Goal: Transaction & Acquisition: Purchase product/service

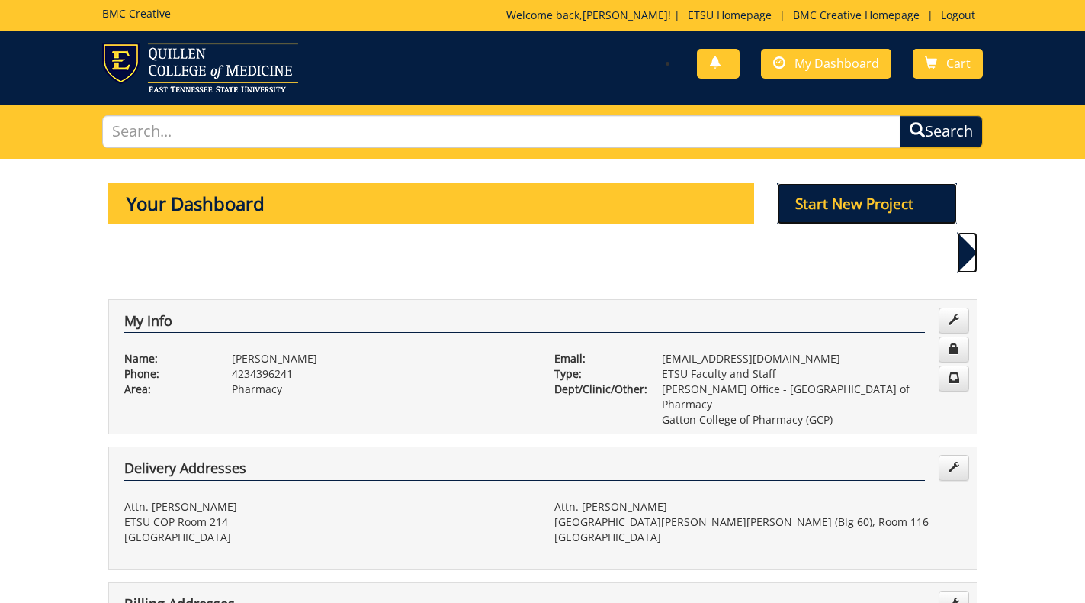
click at [885, 202] on p "Start New Project" at bounding box center [867, 203] width 180 height 41
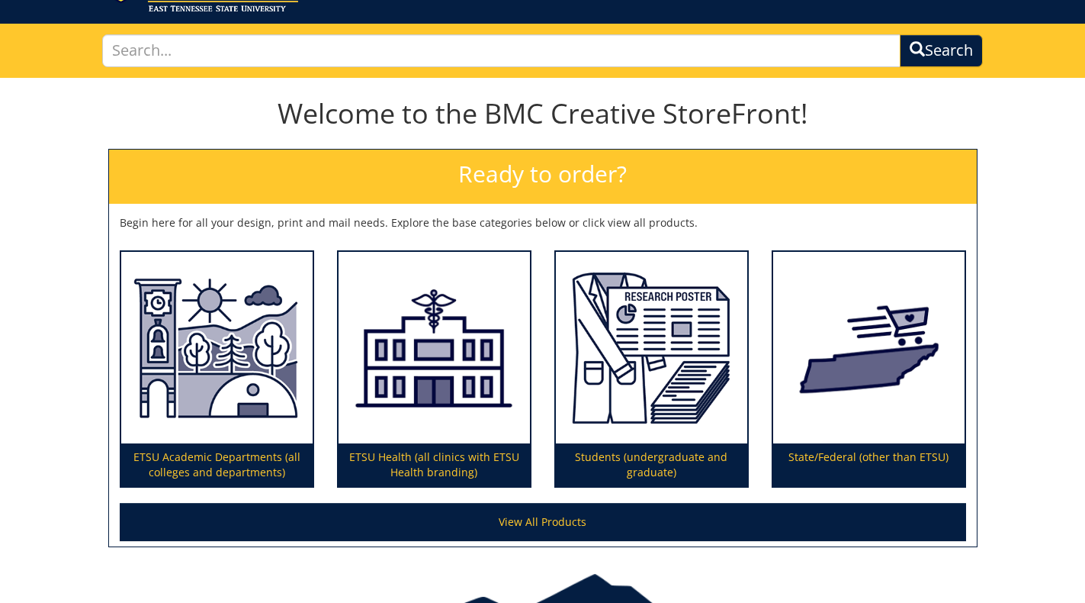
scroll to position [100, 0]
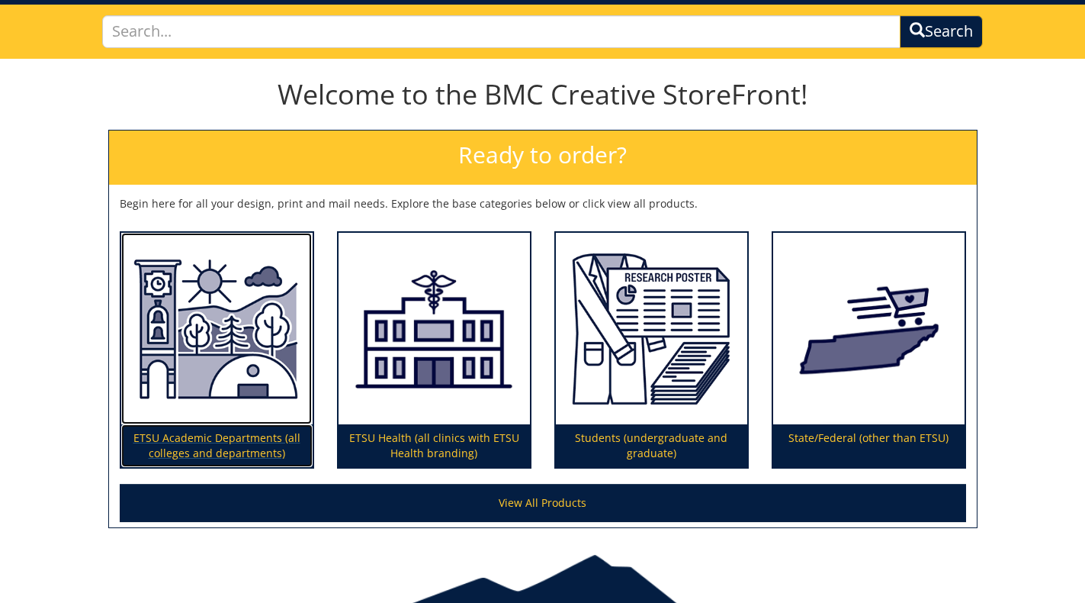
click at [256, 368] on img at bounding box center [216, 329] width 191 height 192
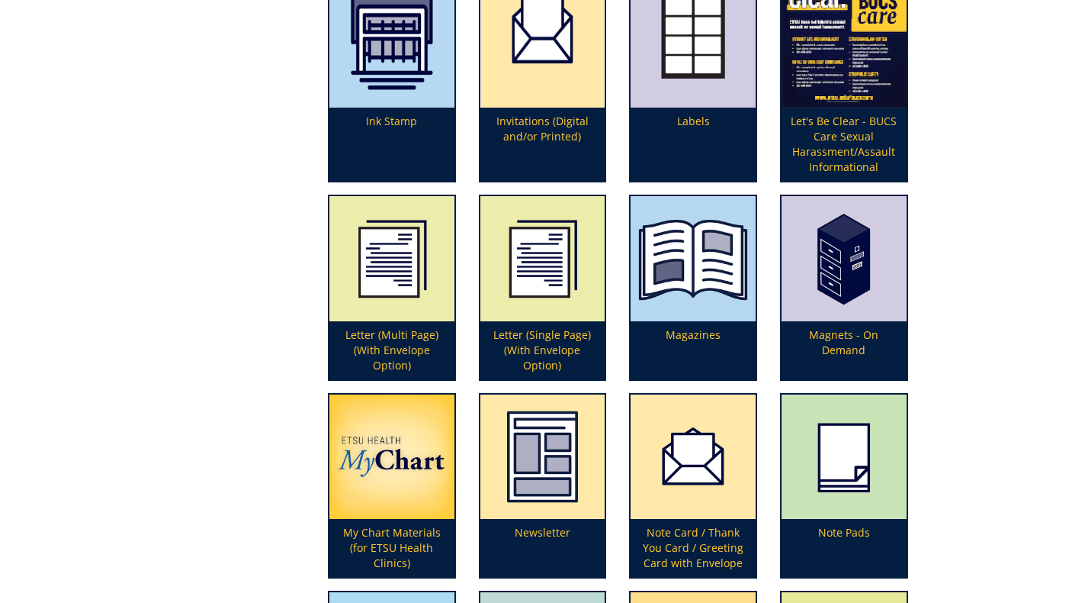
scroll to position [2793, 0]
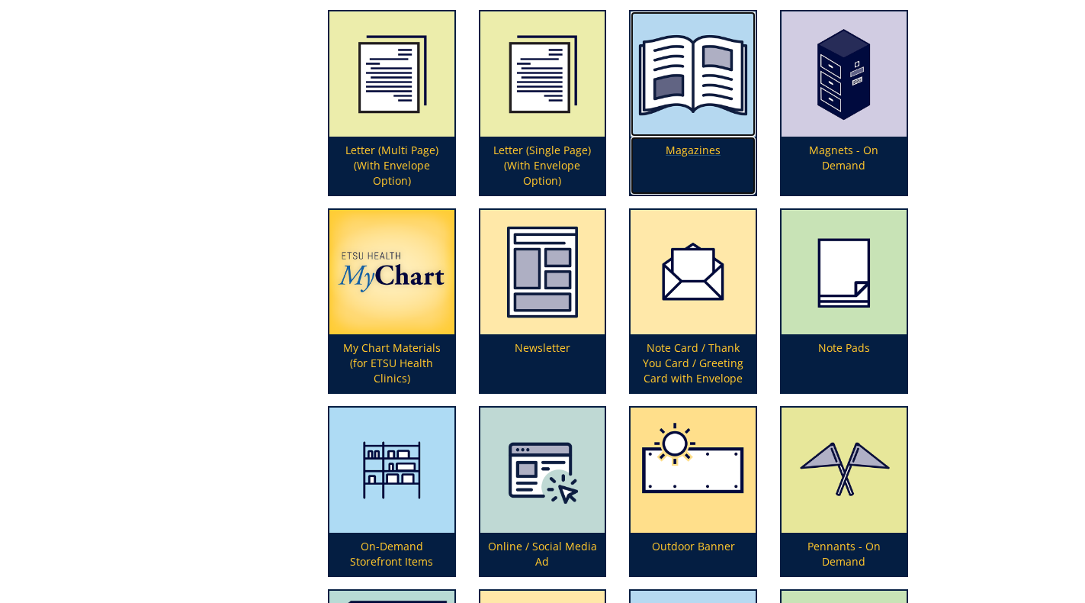
click at [695, 138] on p "Magazines" at bounding box center [693, 166] width 125 height 58
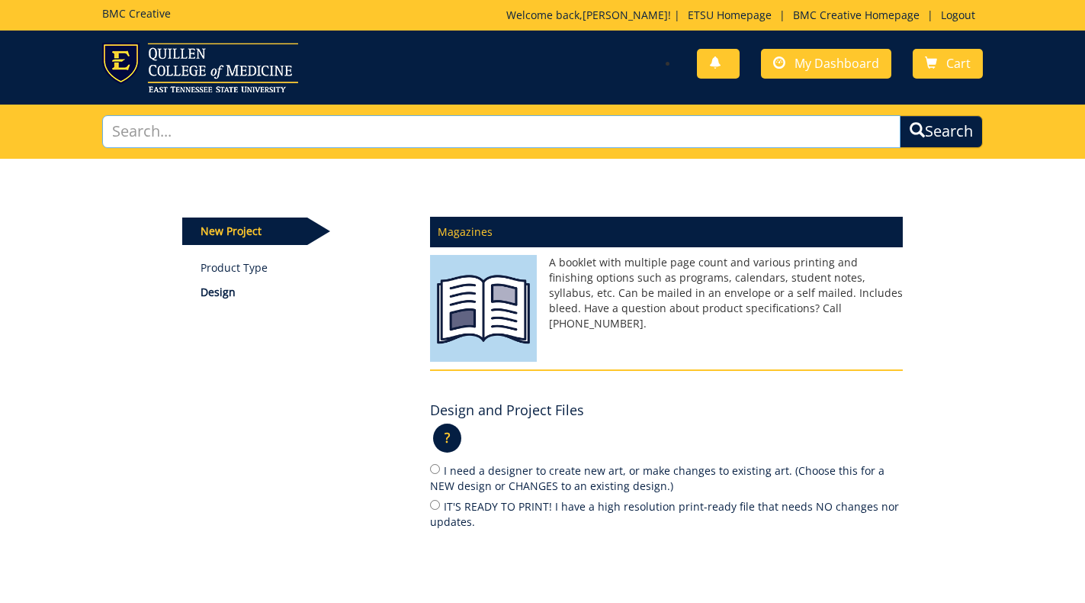
click at [701, 144] on input "text" at bounding box center [501, 131] width 799 height 33
click at [467, 468] on label "I need a designer to create new art, or make changes to existing art. (Choose t…" at bounding box center [666, 477] width 473 height 32
click at [440, 468] on input "I need a designer to create new art, or make changes to existing art. (Choose t…" at bounding box center [435, 469] width 10 height 10
radio input "true"
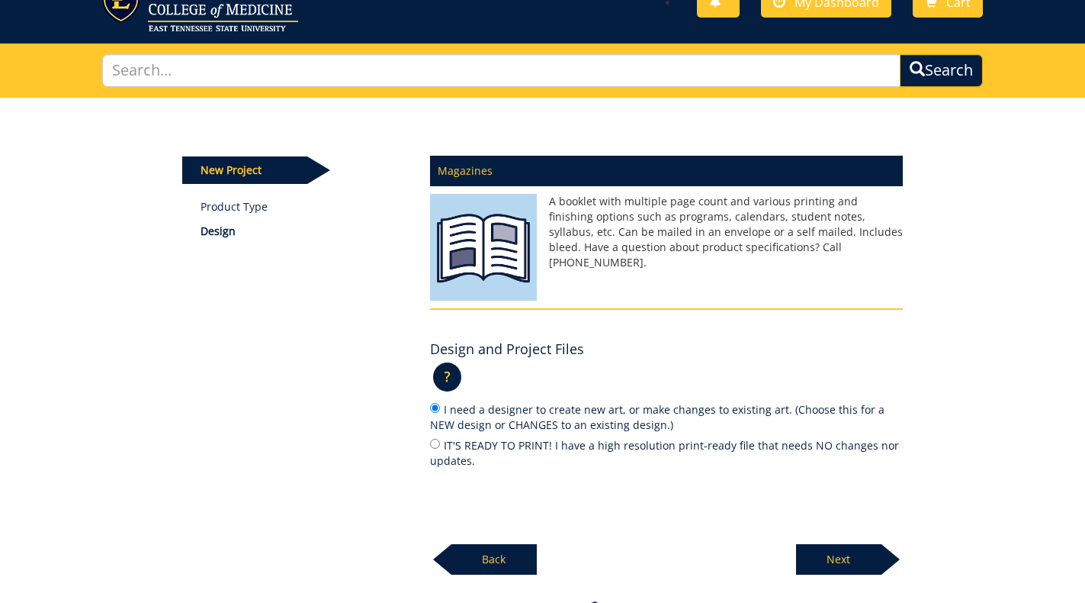
scroll to position [179, 0]
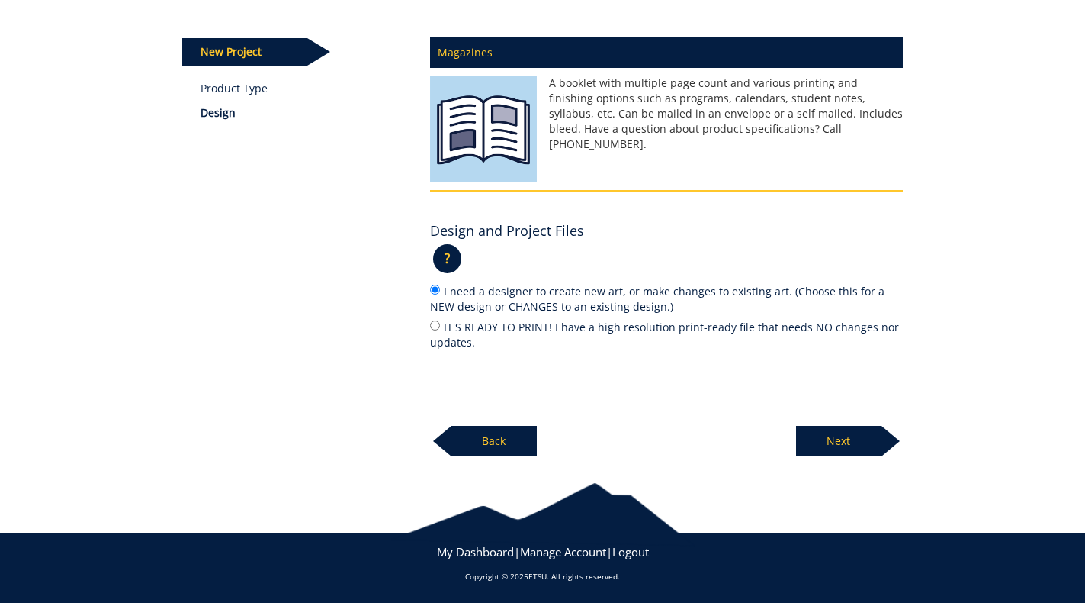
click at [858, 436] on p "Next" at bounding box center [838, 441] width 85 height 31
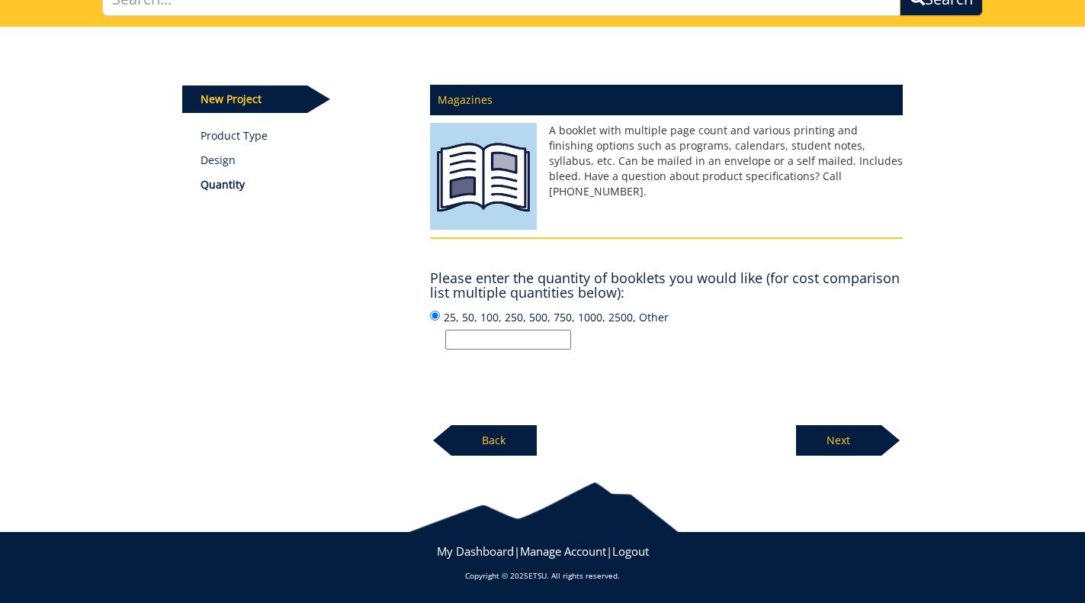
click at [529, 333] on input "25, 50, 100, 250, 500, 750, 1000, 2500, Other" at bounding box center [508, 339] width 126 height 20
type input "0"
type input "250"
click at [841, 429] on p "Next" at bounding box center [838, 440] width 85 height 31
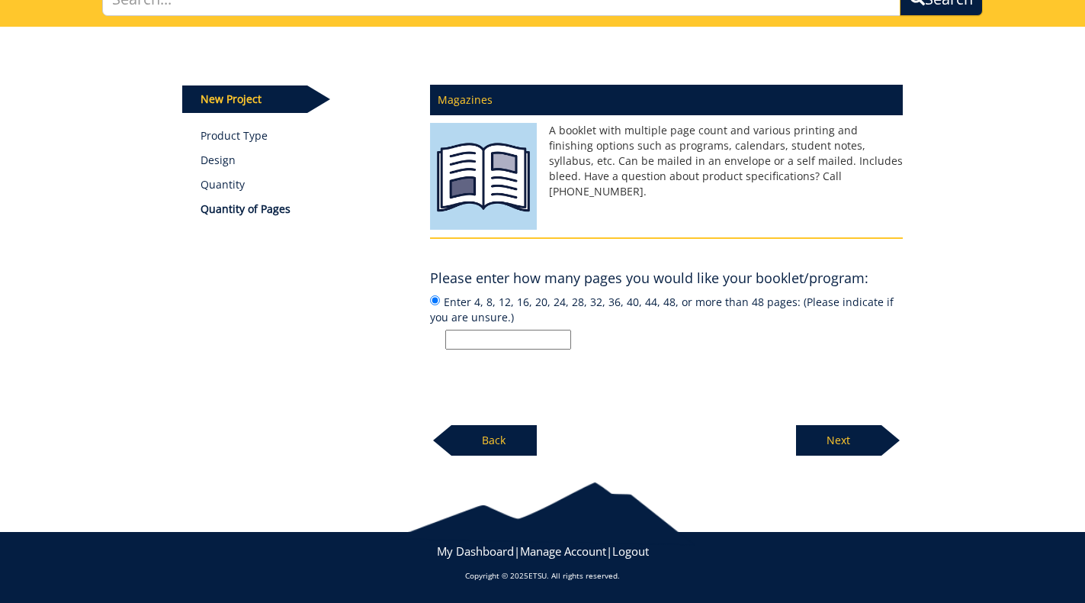
click at [542, 339] on input "Enter 4, 8, 12, 16, 20, 24, 28, 32, 36, 40, 44, 48, or more than 48 pages: (Ple…" at bounding box center [508, 339] width 126 height 20
type input "20"
click at [832, 445] on p "Next" at bounding box center [838, 440] width 85 height 31
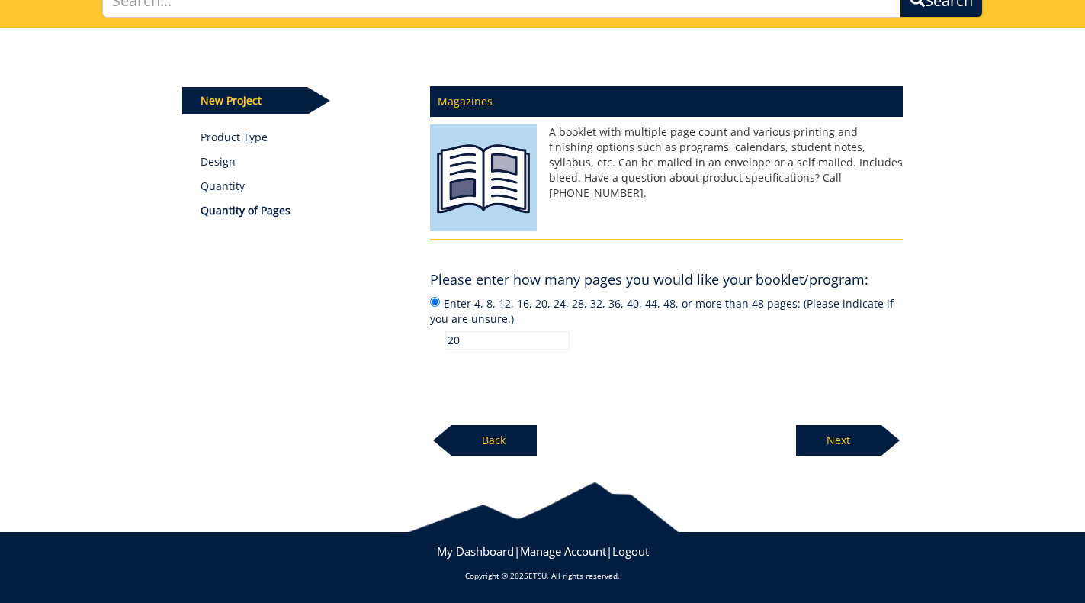
scroll to position [113, 0]
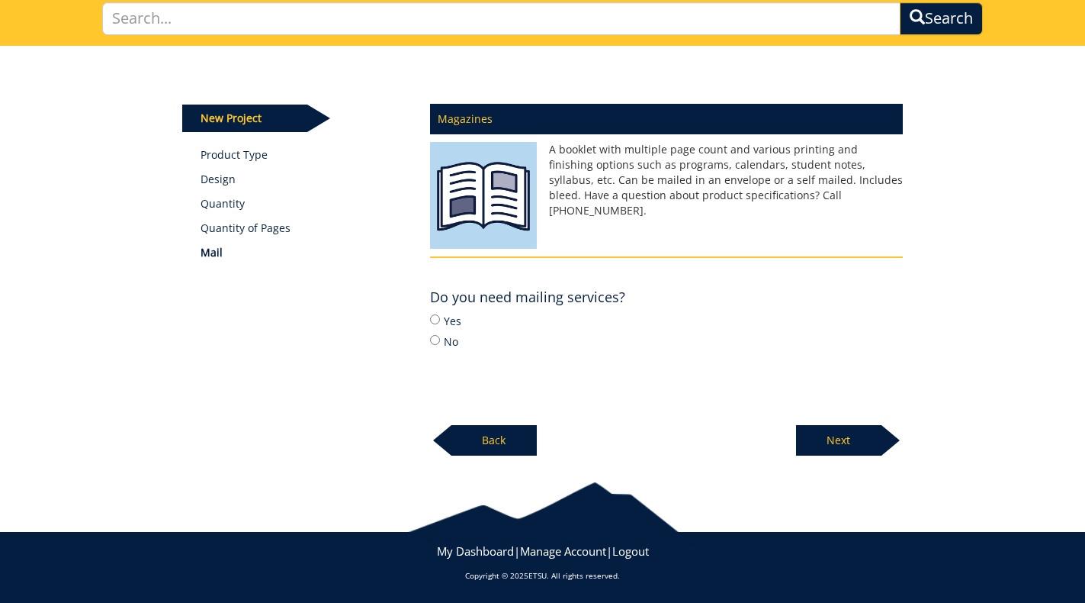
click at [454, 340] on label "No" at bounding box center [666, 341] width 473 height 17
click at [440, 340] on input "No" at bounding box center [435, 340] width 10 height 10
radio input "true"
click at [872, 445] on p "Next" at bounding box center [838, 440] width 85 height 31
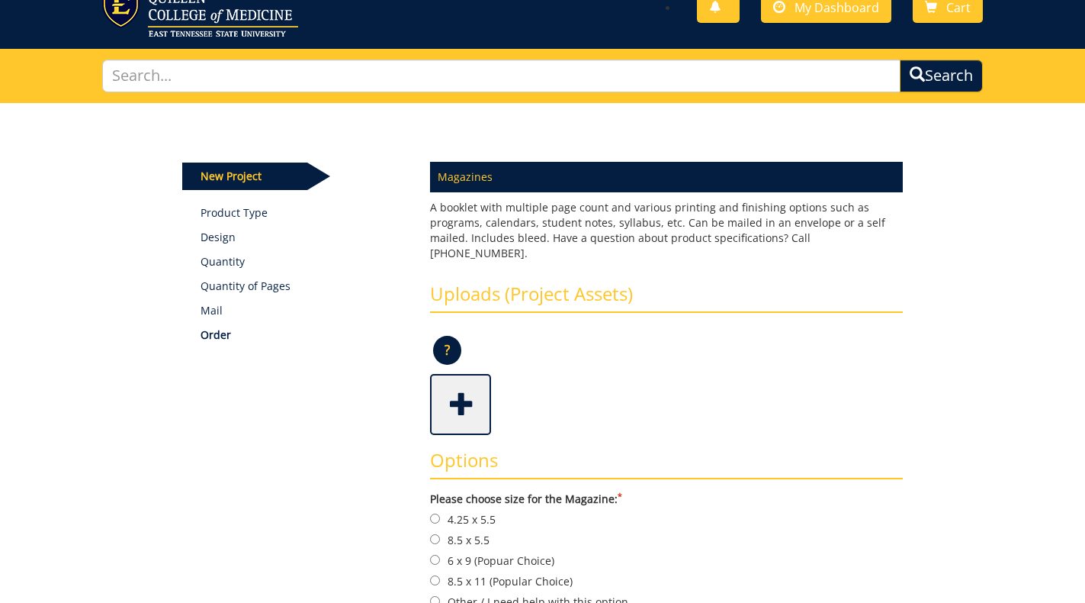
scroll to position [142, 0]
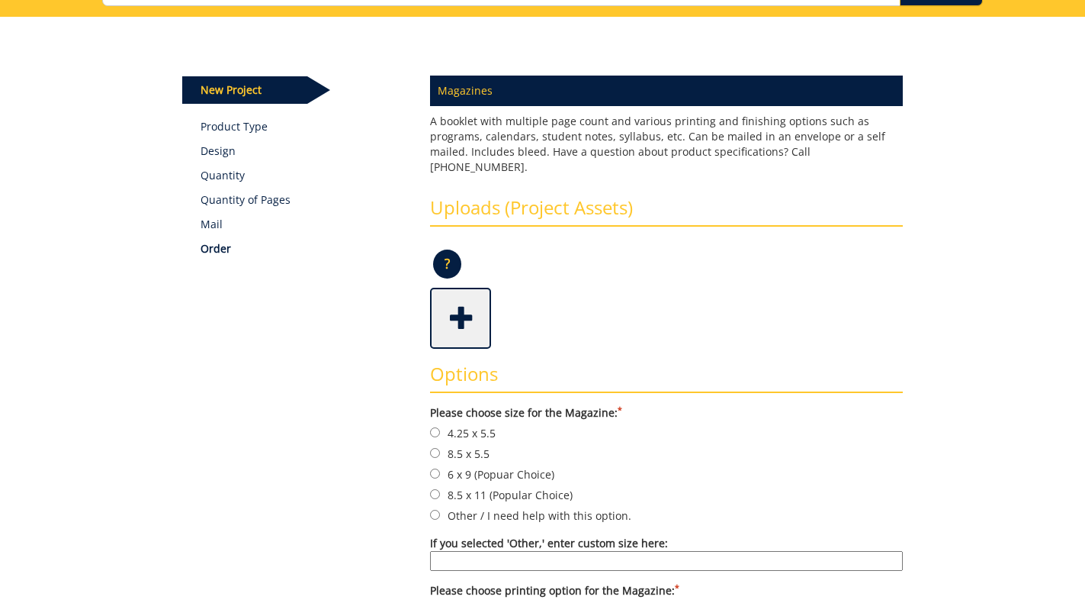
click at [527, 506] on label "Other / I need help with this option." at bounding box center [666, 514] width 473 height 17
click at [440, 509] on input "Other / I need help with this option." at bounding box center [435, 514] width 10 height 10
radio input "true"
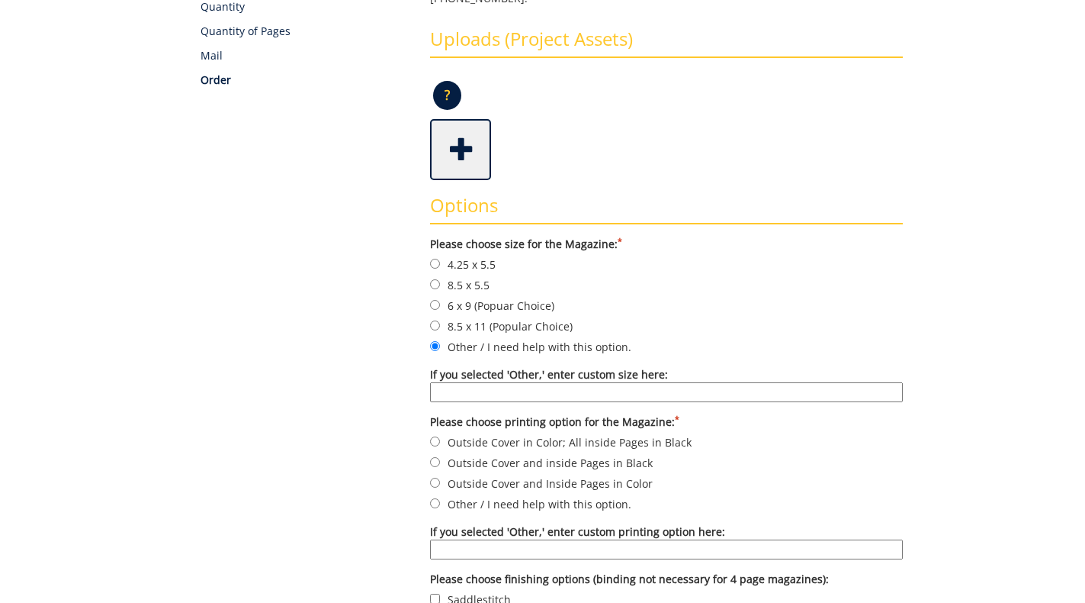
click at [484, 318] on form "Please choose size for the Magazine: * 4.25 x 5.5 8.5 x 5.5 6 x 9 (Popuar Choic…" at bounding box center [666, 442] width 473 height 412
click at [484, 317] on label "8.5 x 11 (Popular Choice)" at bounding box center [666, 325] width 473 height 17
click at [440, 320] on input "8.5 x 11 (Popular Choice)" at bounding box center [435, 325] width 10 height 10
radio input "true"
click at [458, 474] on label "Outside Cover and Inside Pages in Color" at bounding box center [666, 482] width 473 height 17
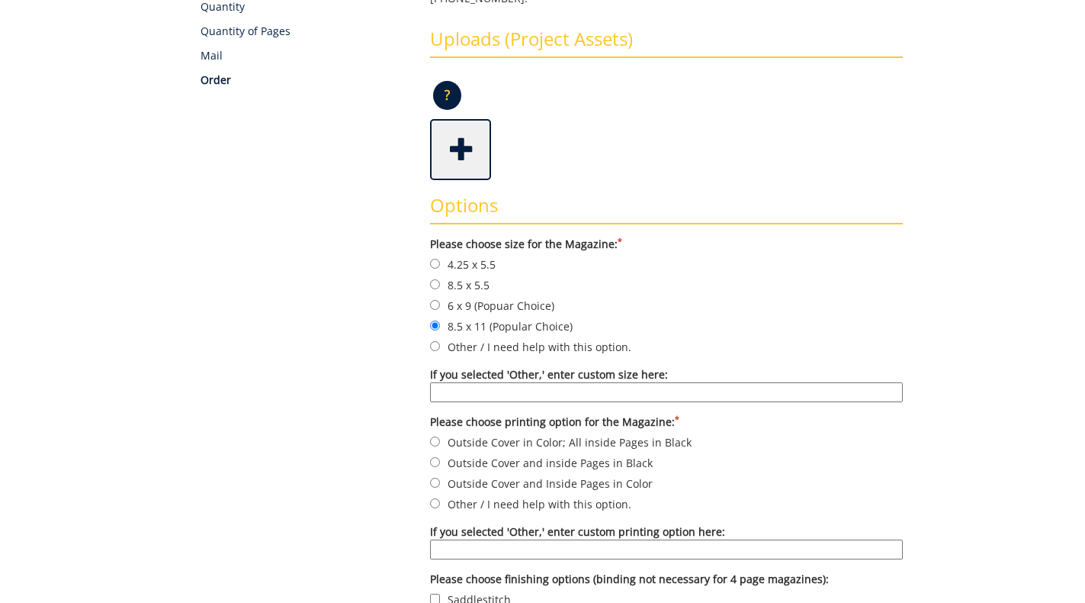
click at [440, 477] on input "Outside Cover and Inside Pages in Color" at bounding box center [435, 482] width 10 height 10
radio input "true"
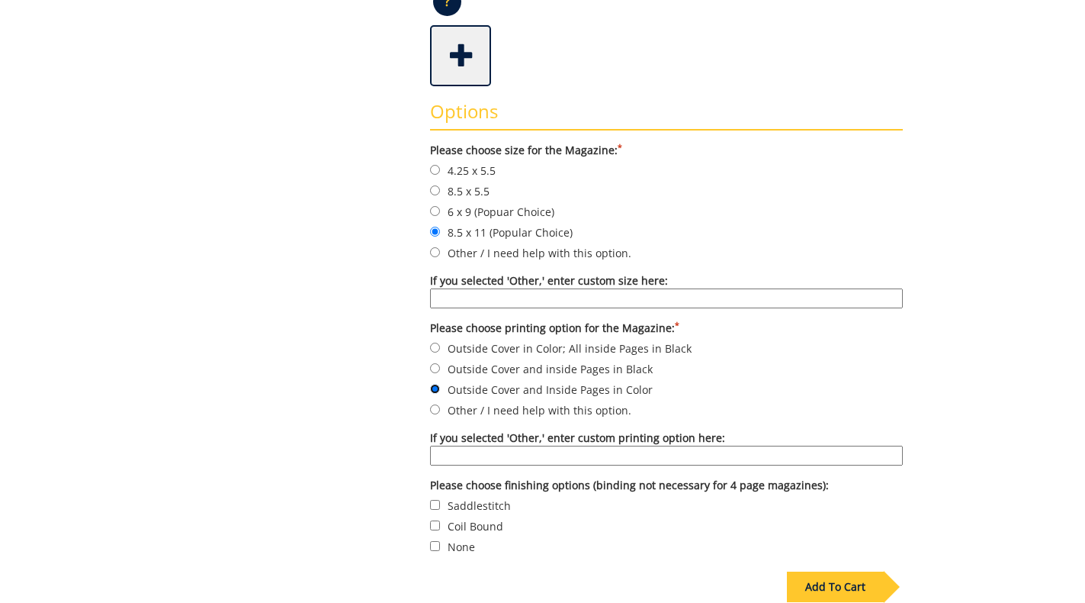
scroll to position [490, 0]
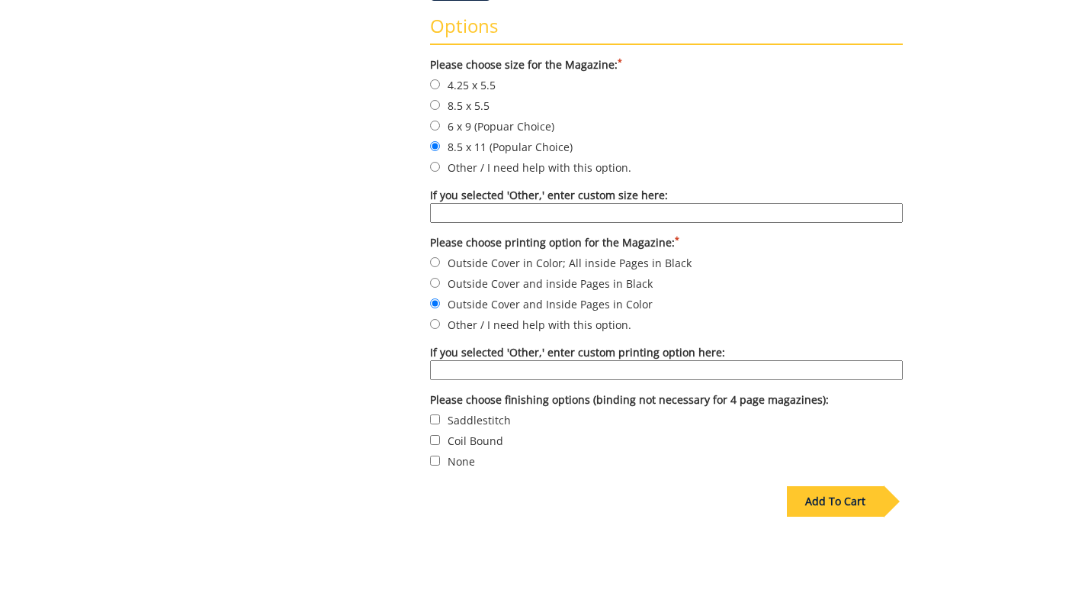
click at [444, 411] on label "Saddlestitch" at bounding box center [666, 419] width 473 height 17
click at [440, 414] on input "Saddlestitch" at bounding box center [435, 419] width 10 height 10
checkbox input "true"
click at [858, 486] on div "Add To Cart" at bounding box center [835, 501] width 97 height 31
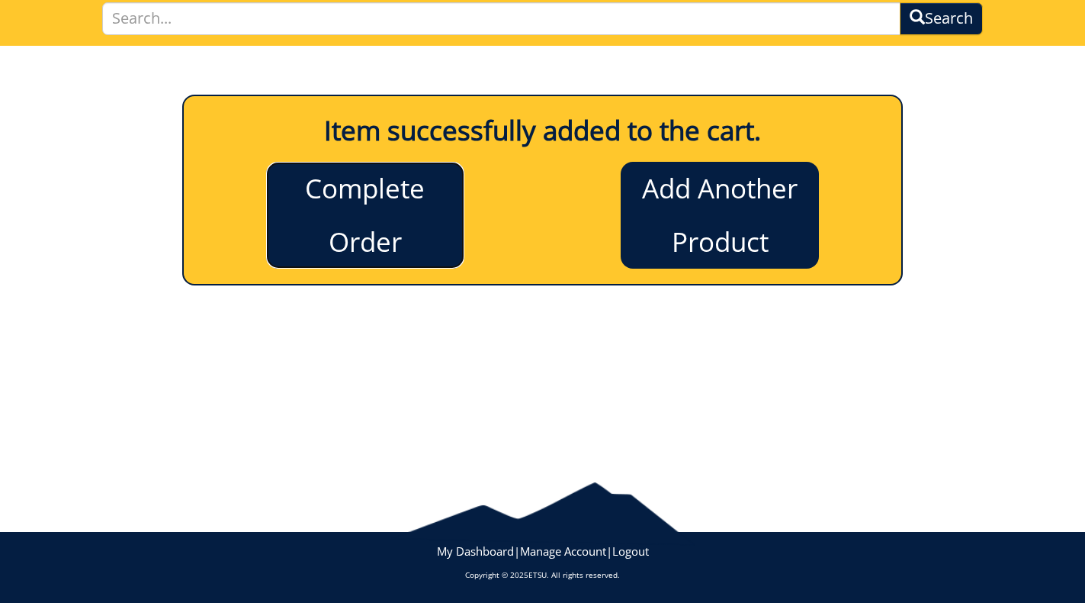
click at [397, 223] on link "Complete Order" at bounding box center [365, 215] width 198 height 107
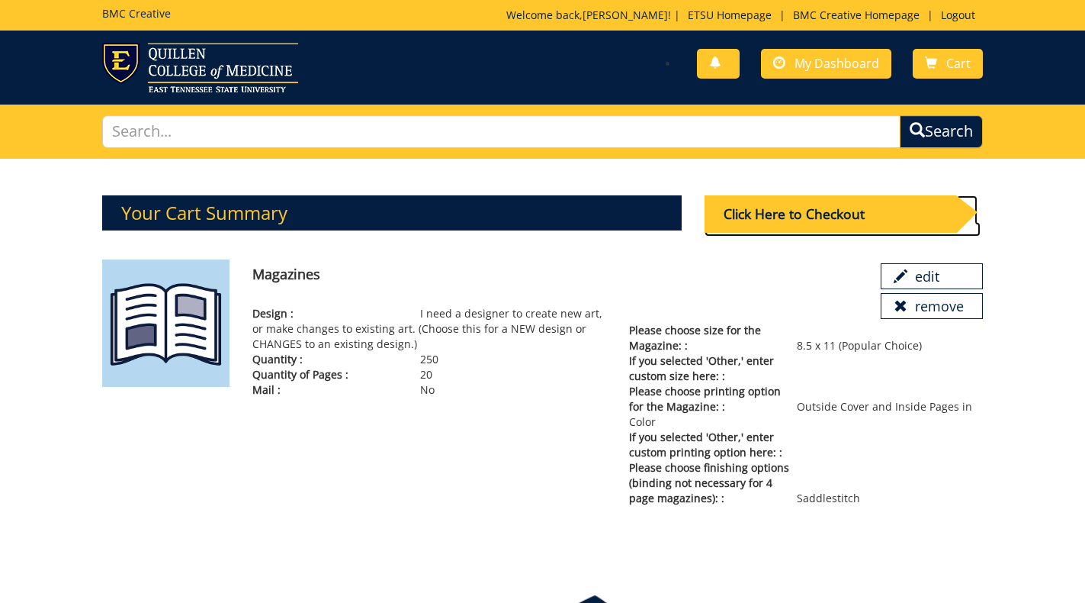
click at [762, 207] on div "Click Here to Checkout" at bounding box center [831, 213] width 252 height 37
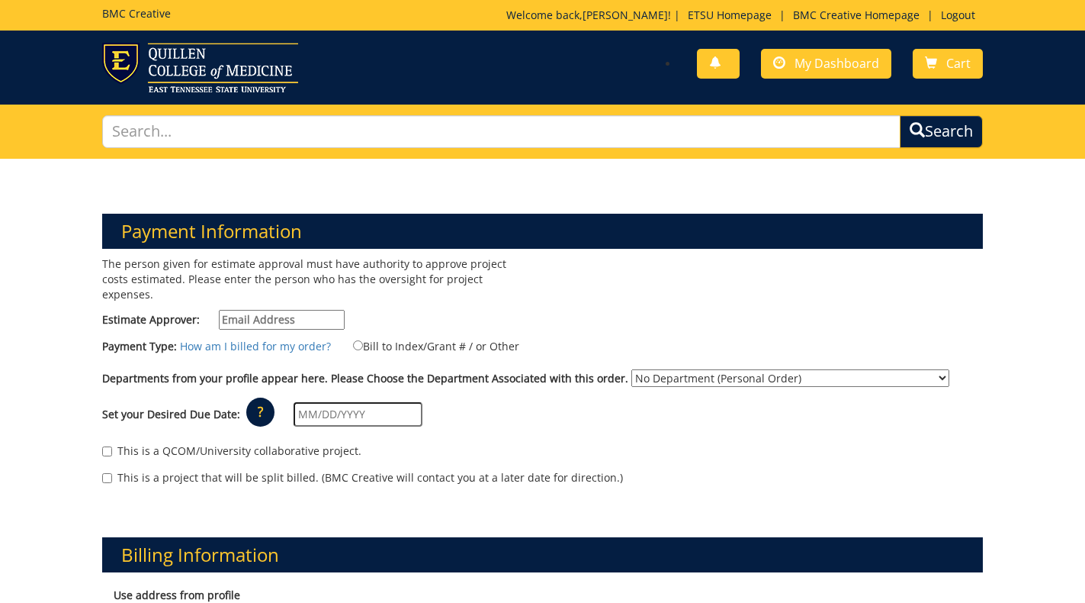
click at [294, 310] on input "Estimate Approver:" at bounding box center [282, 320] width 126 height 20
type input "[EMAIL_ADDRESS][DOMAIN_NAME]"
click at [378, 337] on label "Bill to Index/Grant # / or Other" at bounding box center [426, 345] width 185 height 17
click at [363, 340] on input "Bill to Index/Grant # / or Other" at bounding box center [358, 345] width 10 height 10
radio input "true"
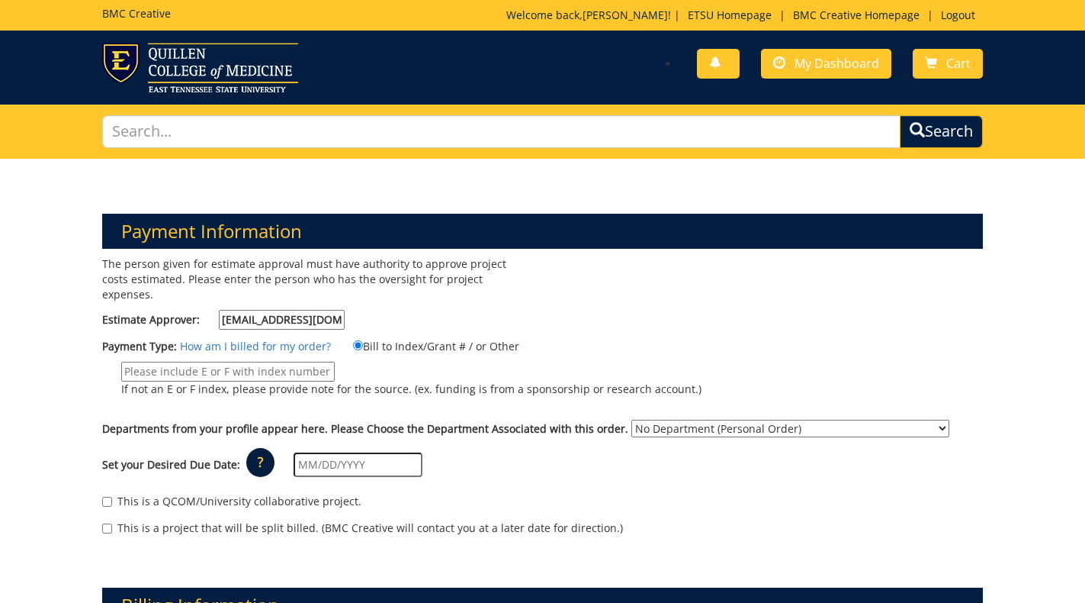
click at [304, 362] on input "If not an E or F index, please provide note for the source. (ex. funding is fro…" at bounding box center [228, 372] width 214 height 20
type input "36460"
click at [637, 419] on select "No Department (Personal Order) Dean's Office - Gatton College of Pharmacy Gatto…" at bounding box center [791, 428] width 318 height 18
select select "57"
click at [632, 419] on select "No Department (Personal Order) Dean's Office - Gatton College of Pharmacy Gatto…" at bounding box center [791, 428] width 318 height 18
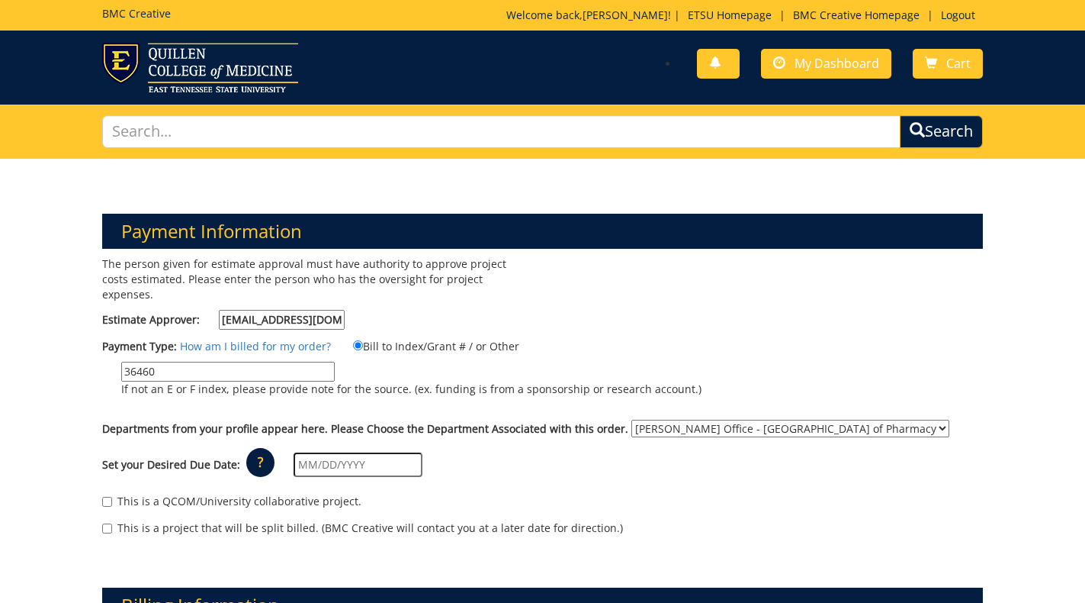
click at [357, 452] on input "text" at bounding box center [358, 464] width 129 height 24
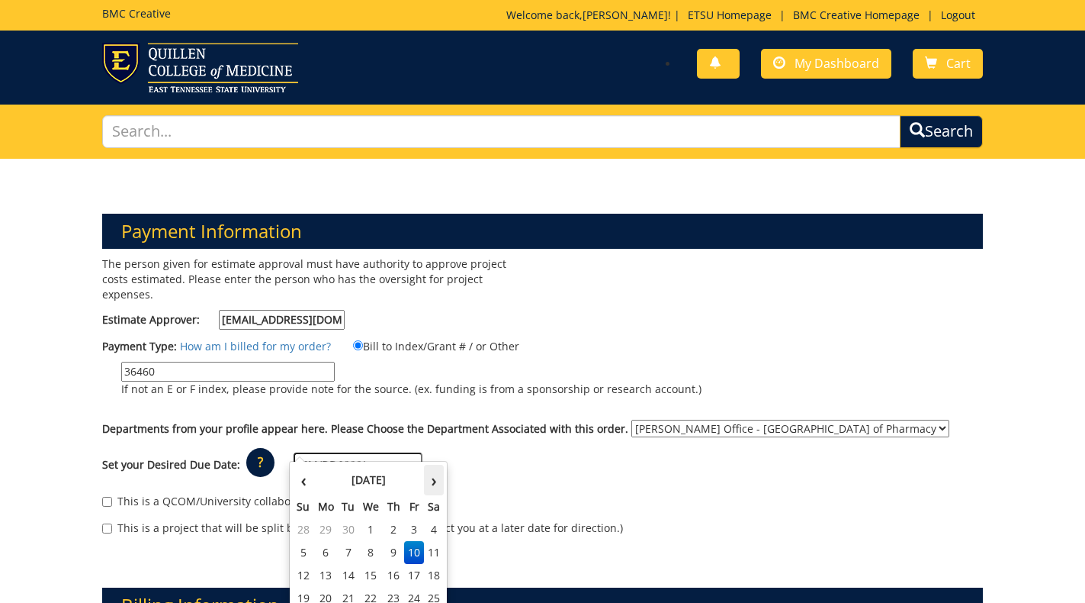
click at [428, 479] on th "›" at bounding box center [434, 479] width 20 height 31
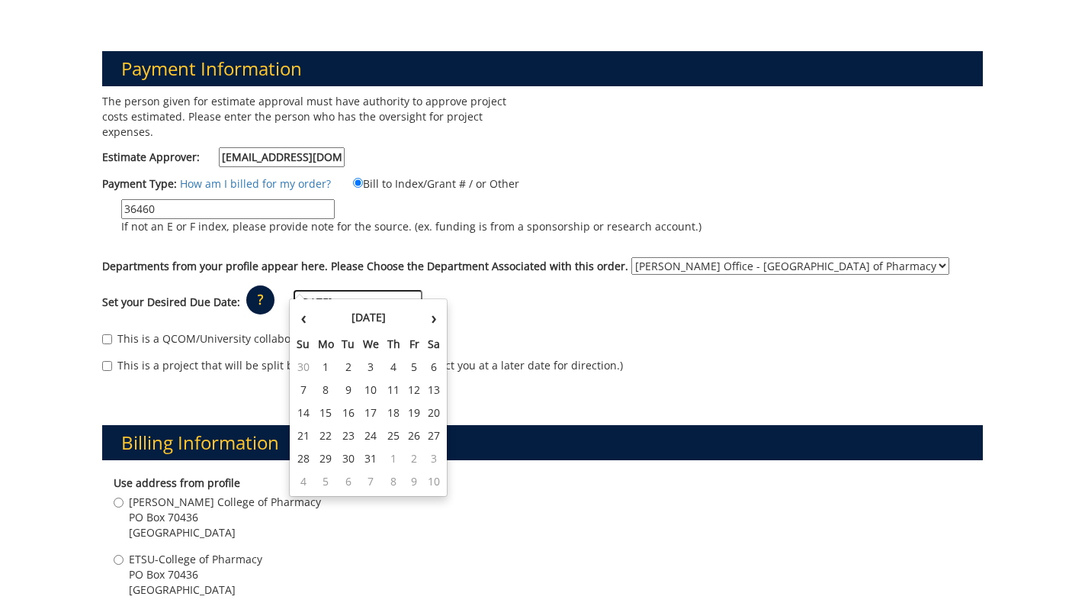
scroll to position [165, 0]
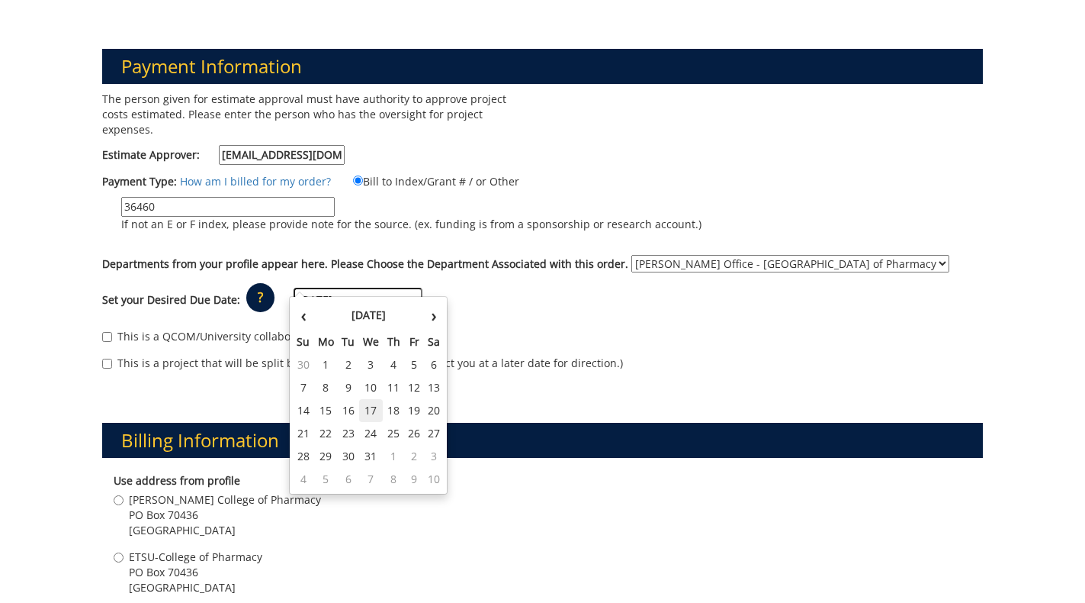
click at [371, 406] on td "17" at bounding box center [371, 410] width 24 height 23
type input "[DATE]"
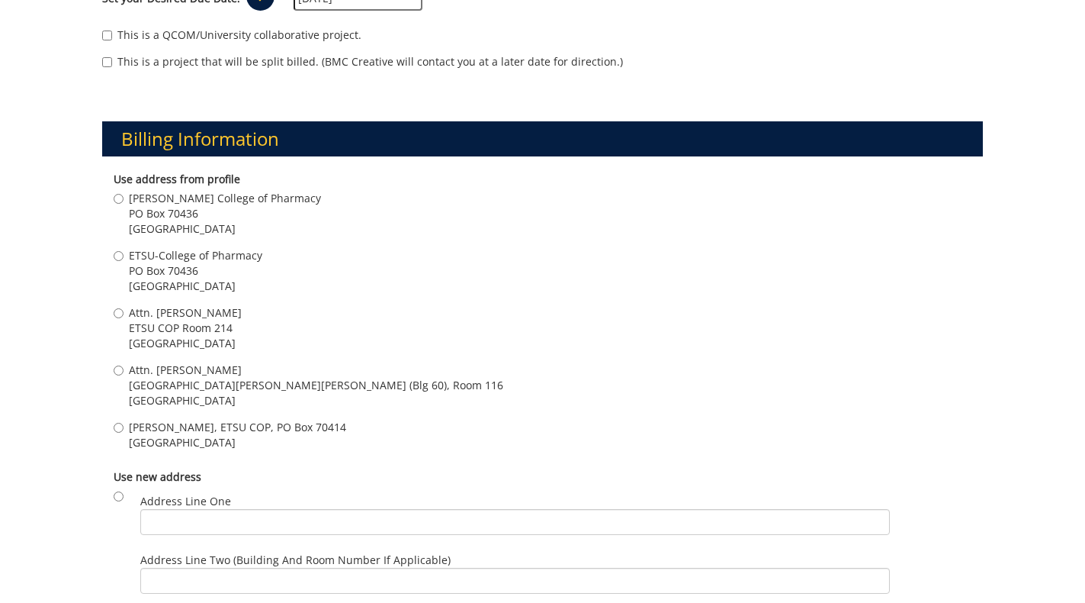
scroll to position [470, 0]
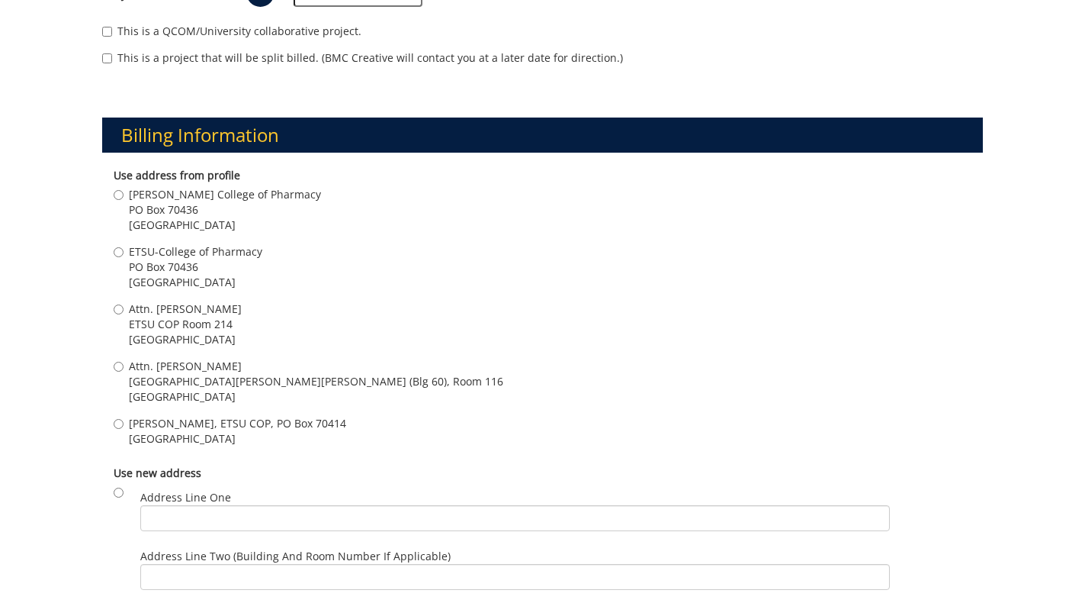
click at [183, 317] on span "ETSU COP Room 214" at bounding box center [185, 324] width 113 height 15
click at [124, 304] on input "Attn. Stephen Woodward ETSU COP Room 214 Johnson City , TN 37614" at bounding box center [119, 309] width 10 height 10
radio input "true"
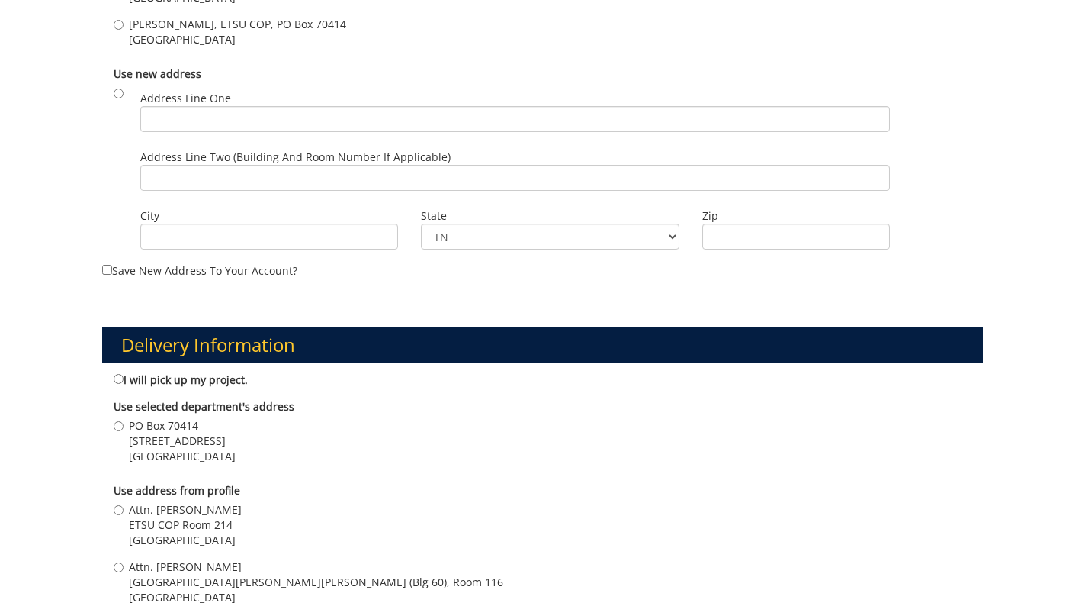
scroll to position [956, 0]
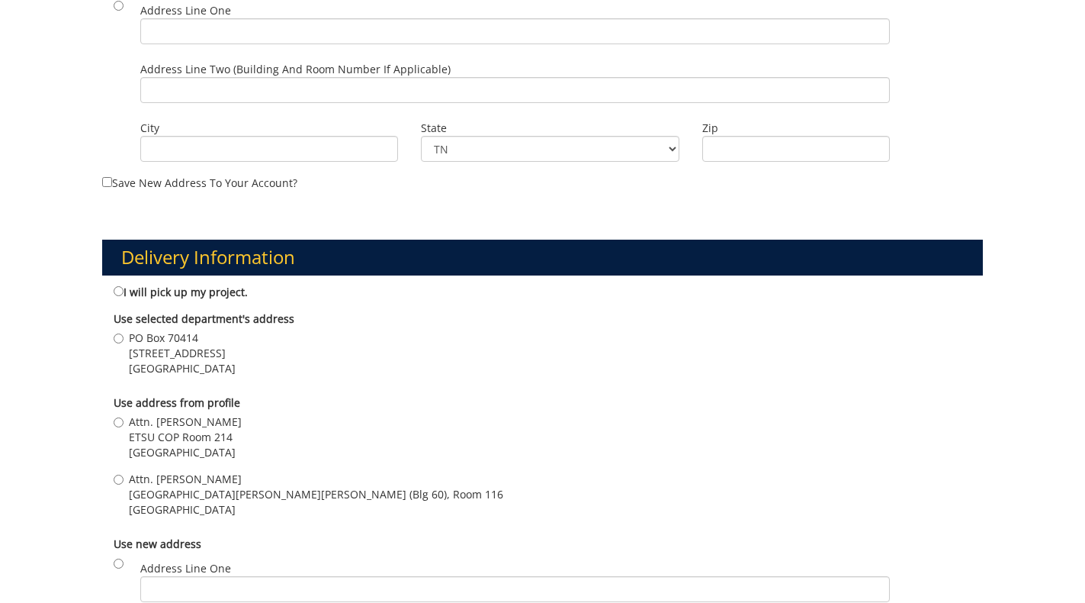
click at [188, 429] on span "ETSU COP Room 214" at bounding box center [185, 436] width 113 height 15
click at [124, 426] on input "Attn. Stephen Woodward ETSU COP Room 214 Johnson City , TN 37614" at bounding box center [119, 422] width 10 height 10
radio input "true"
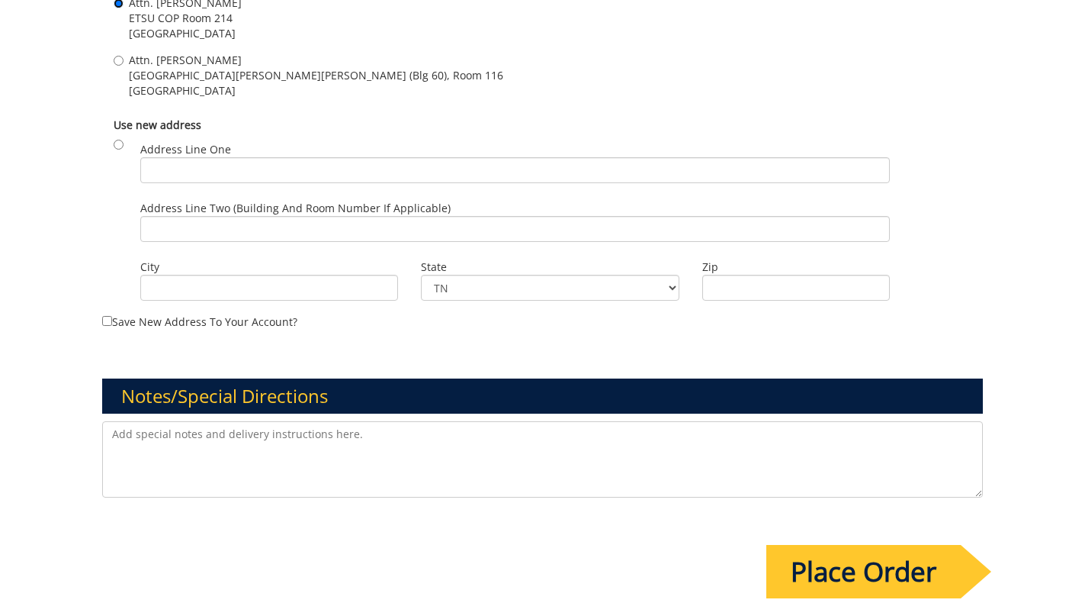
scroll to position [1524, 0]
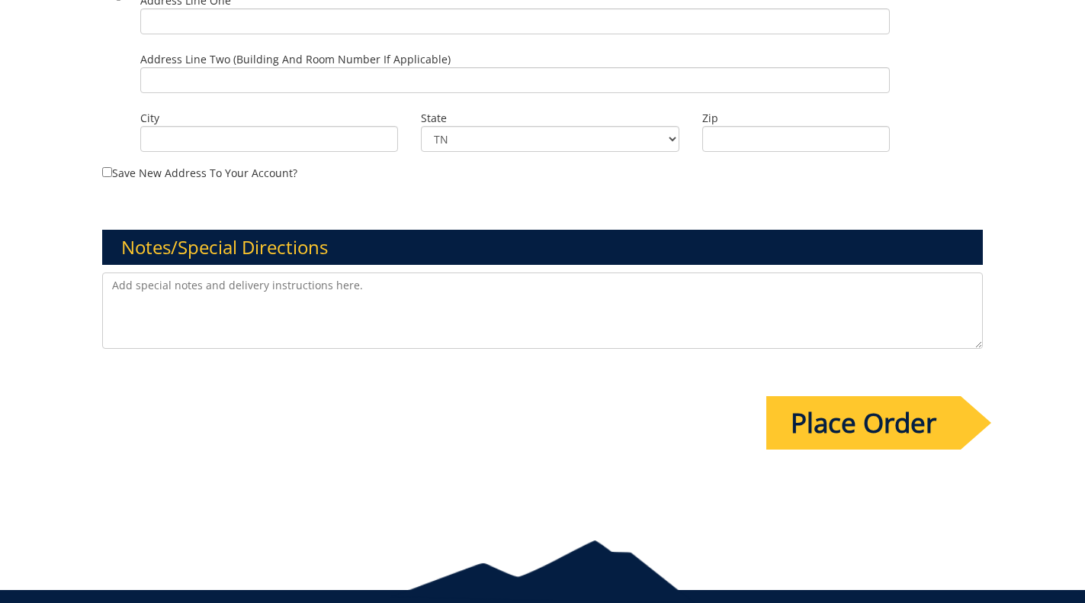
click at [307, 296] on textarea at bounding box center [543, 310] width 882 height 76
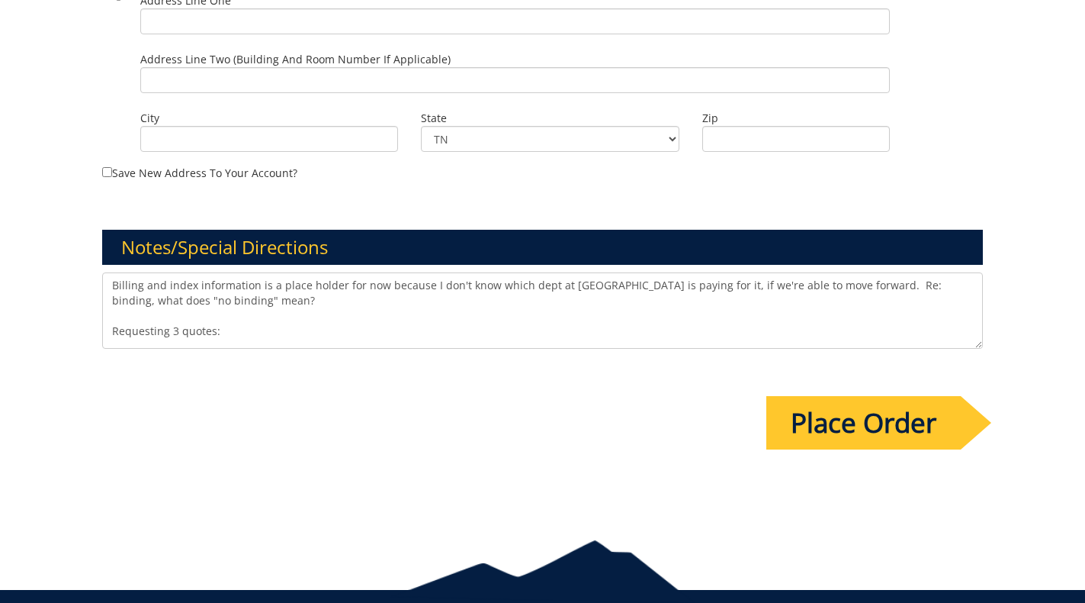
paste textarea "1) no pocket 2) small pocket for papers 3) bigger publication with pocket for m…"
click at [233, 314] on textarea "Billing and index information is a place holder for now because I don't know wh…" at bounding box center [543, 310] width 882 height 76
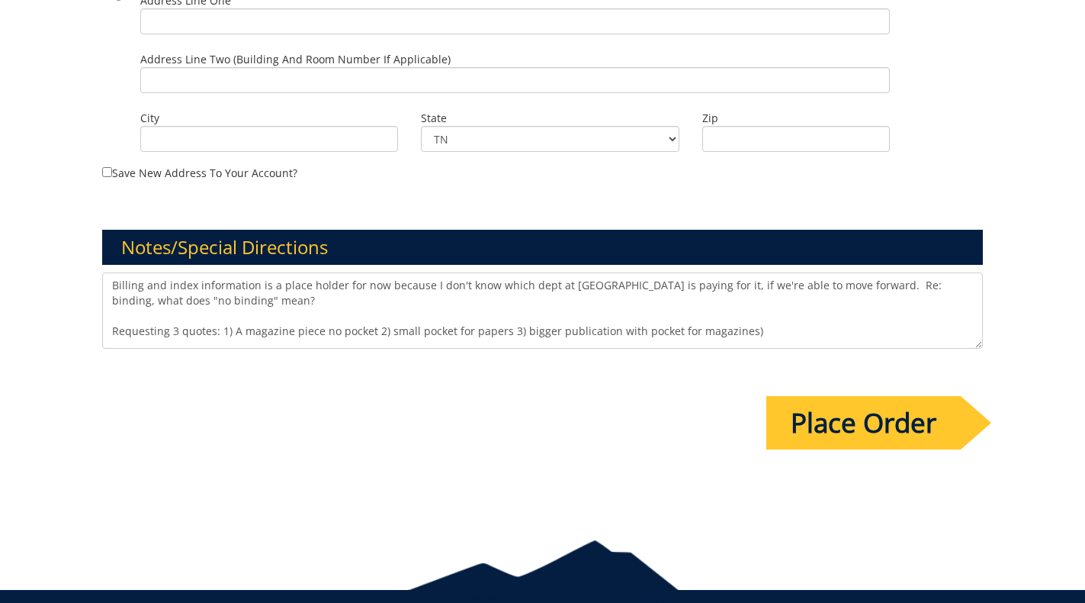
click at [355, 290] on textarea "Billing and index information is a place holder for now because I don't know wh…" at bounding box center [543, 310] width 882 height 76
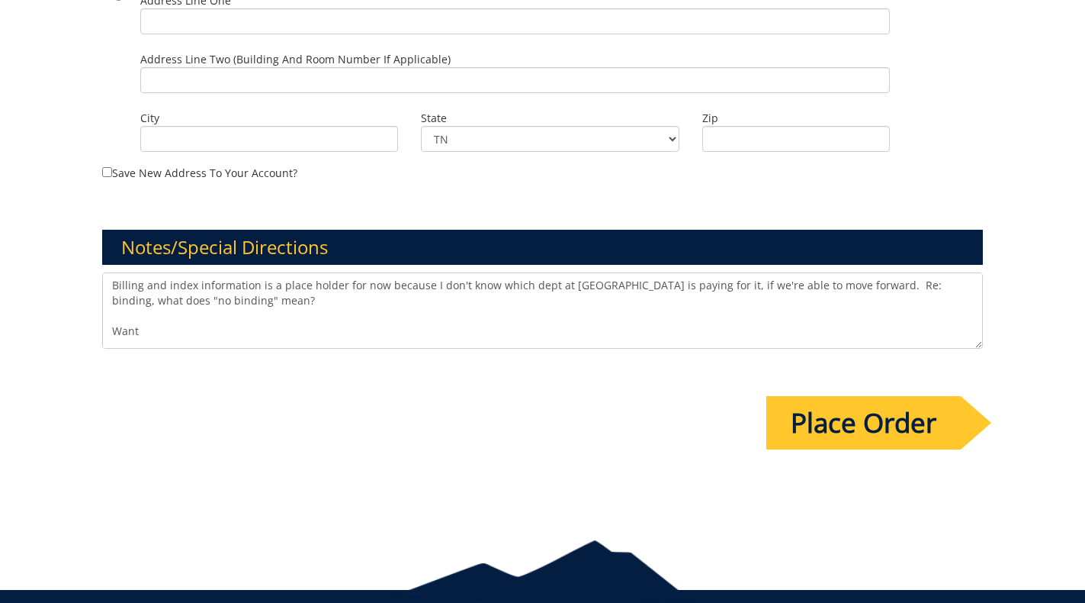
paste textarea "soft-touch coating on the cover"
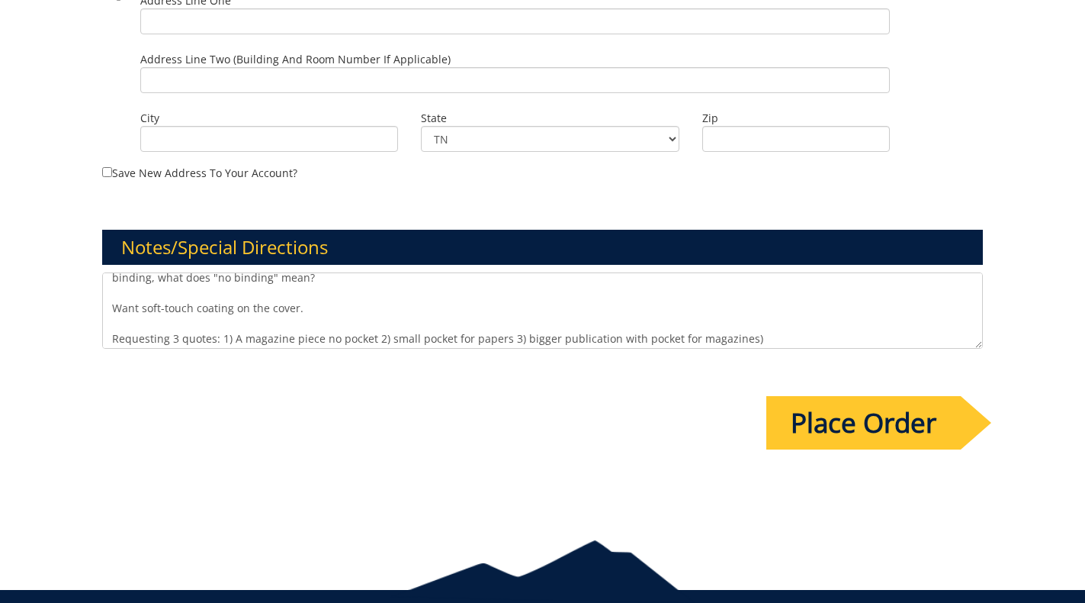
scroll to position [23, 0]
click at [385, 321] on textarea "Billing and index information is a place holder for now because I don't know wh…" at bounding box center [543, 310] width 882 height 76
click at [450, 318] on textarea "Billing and index information is a place holder for now because I don't know wh…" at bounding box center [543, 310] width 882 height 76
click at [696, 318] on textarea "Billing and index information is a place holder for now because I don't know wh…" at bounding box center [543, 310] width 882 height 76
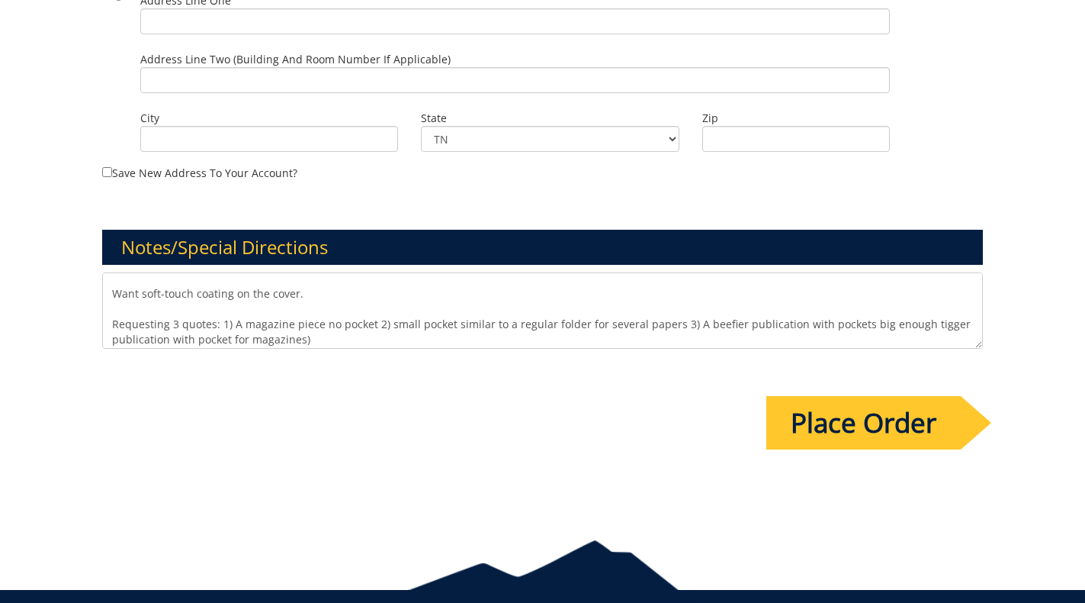
scroll to position [41, 0]
click at [916, 301] on textarea "Billing and index information is a place holder for now because I don't know wh…" at bounding box center [543, 310] width 882 height 76
drag, startPoint x: 912, startPoint y: 302, endPoint x: 922, endPoint y: 313, distance: 15.1
click at [922, 313] on textarea "Billing and index information is a place holder for now because I don't know wh…" at bounding box center [543, 310] width 882 height 76
click at [923, 304] on textarea "Billing and index information is a place holder for now because I don't know wh…" at bounding box center [543, 310] width 882 height 76
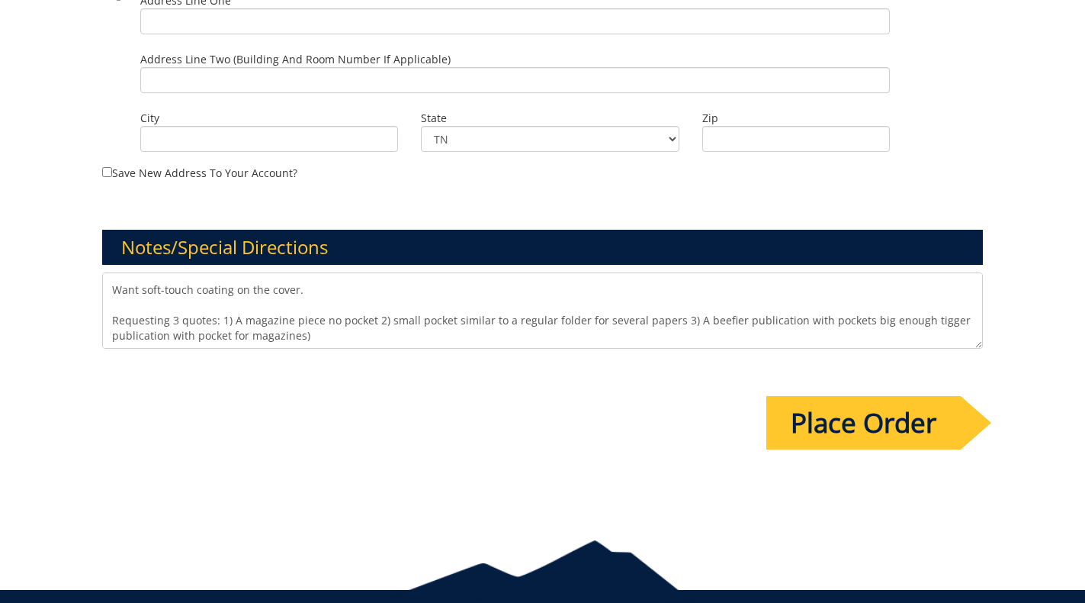
click at [923, 304] on textarea "Billing and index information is a place holder for now because I don't know wh…" at bounding box center [543, 310] width 882 height 76
drag, startPoint x: 246, startPoint y: 320, endPoint x: 112, endPoint y: 320, distance: 133.5
click at [112, 320] on textarea "Billing and index information is a place holder for now because I don't know wh…" at bounding box center [543, 310] width 882 height 76
click at [581, 326] on textarea "Billing and index information is a place holder for now because I don't know wh…" at bounding box center [543, 310] width 882 height 76
click at [577, 316] on textarea "Billing and index information is a place holder for now because I don't know wh…" at bounding box center [543, 310] width 882 height 76
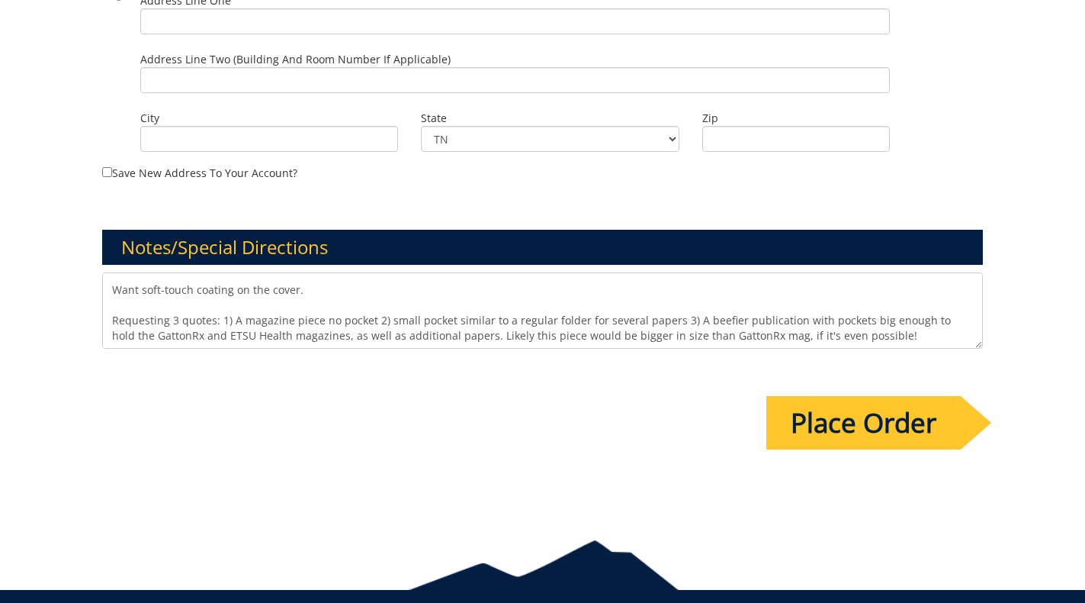
click at [324, 307] on textarea "Billing and index information is a place holder for now because I don't know wh…" at bounding box center [543, 310] width 882 height 76
click at [321, 306] on textarea "Billing and index information is a place holder for now because I don't know wh…" at bounding box center [543, 310] width 882 height 76
click at [471, 304] on textarea "Billing and index information is a place holder for now because I don't know wh…" at bounding box center [543, 310] width 882 height 76
click at [696, 299] on textarea "Billing and index information is a place holder for now because I don't know wh…" at bounding box center [543, 310] width 882 height 76
type textarea "Billing and index information is a place holder for now because I don't know wh…"
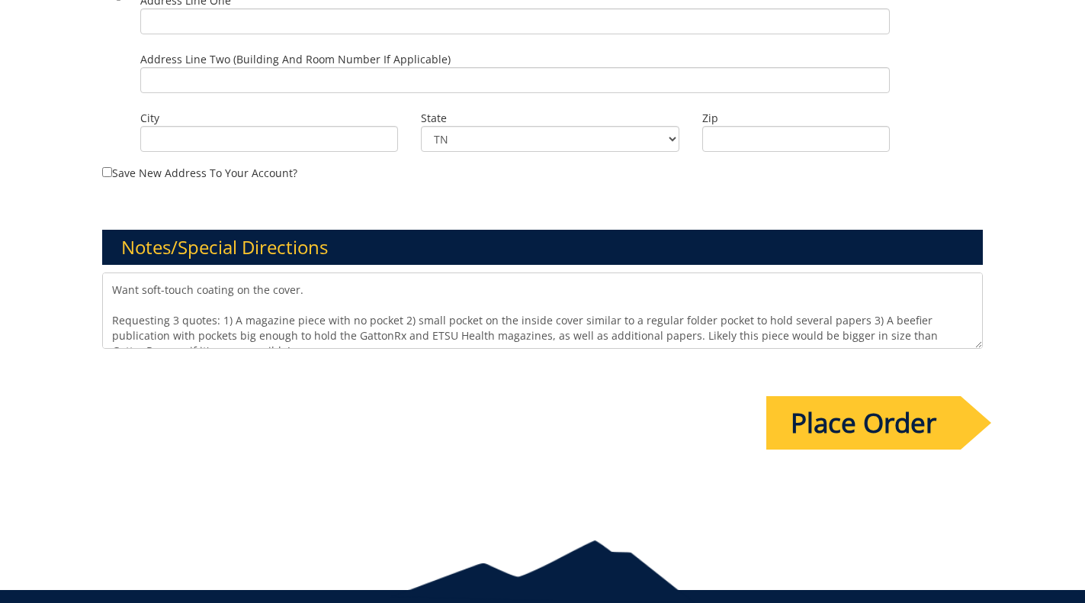
click at [884, 406] on input "Place Order" at bounding box center [864, 422] width 194 height 53
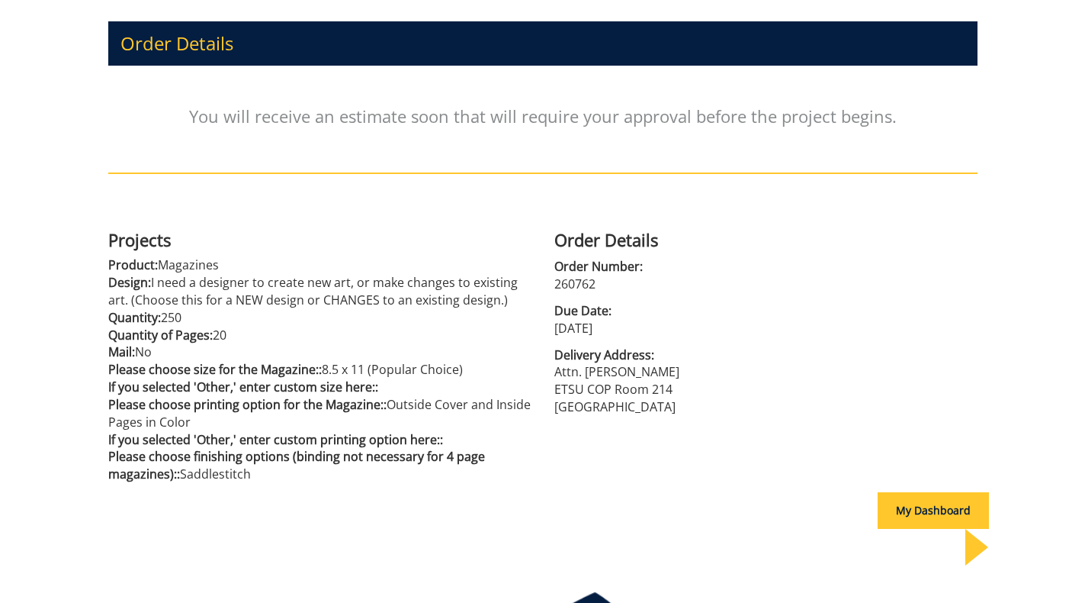
scroll to position [259, 0]
